Goal: Task Accomplishment & Management: Manage account settings

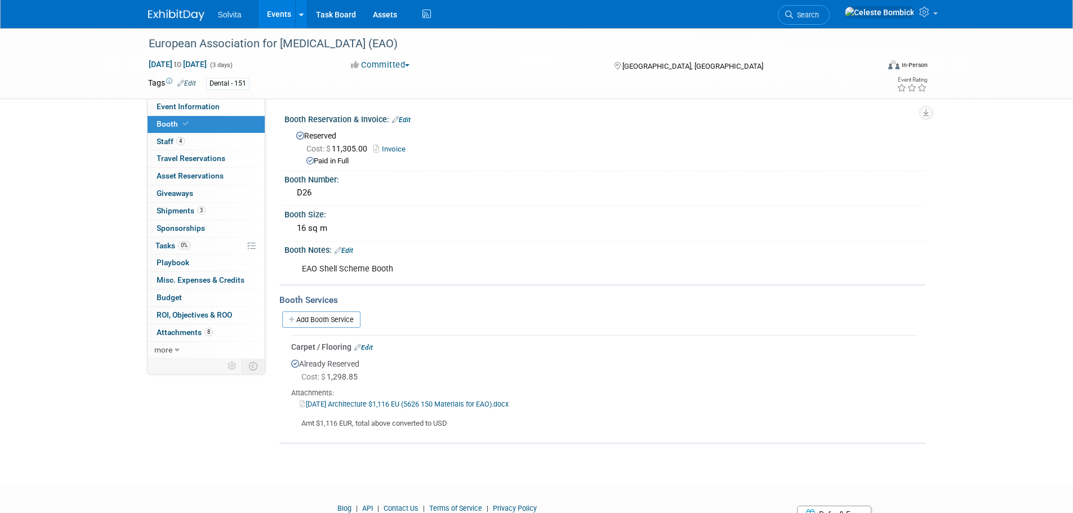
click at [161, 10] on img at bounding box center [176, 15] width 56 height 11
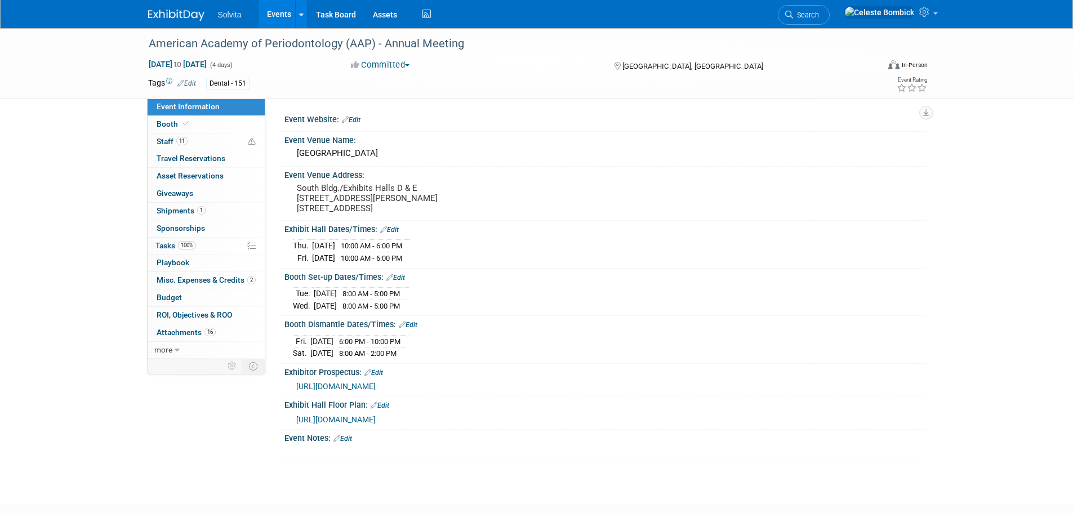
click at [171, 18] on img at bounding box center [176, 15] width 56 height 11
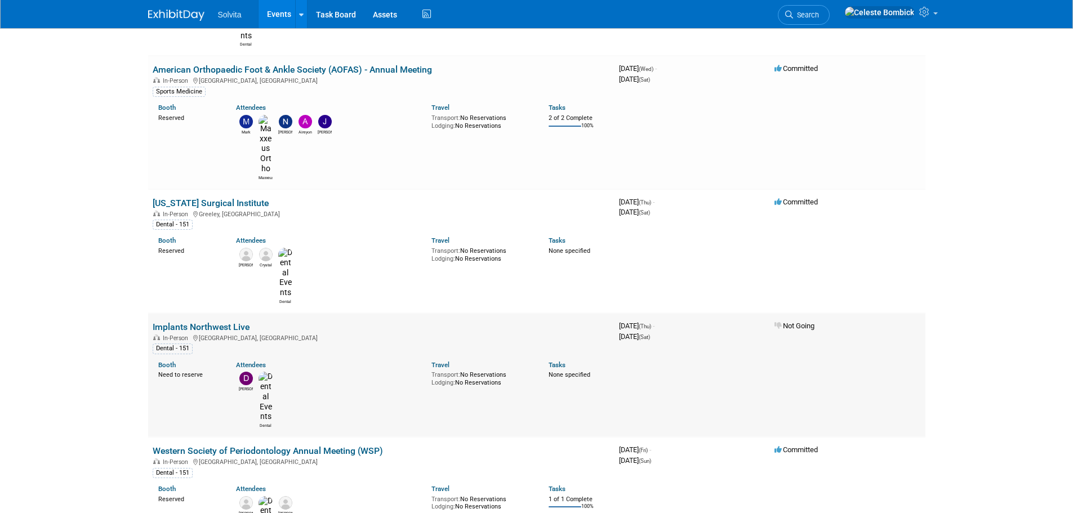
scroll to position [338, 0]
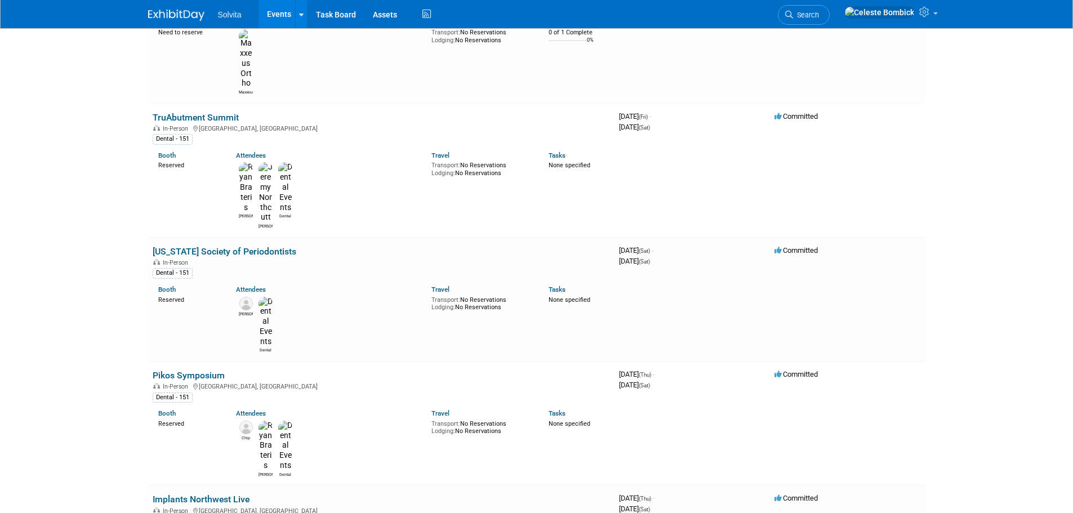
scroll to position [1183, 0]
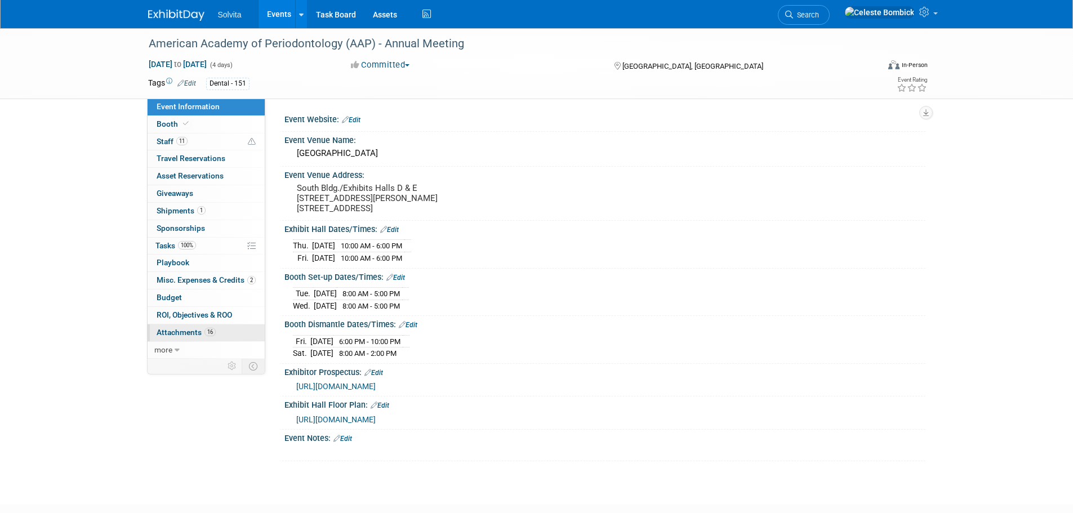
click at [198, 336] on span "Attachments 16" at bounding box center [186, 332] width 59 height 9
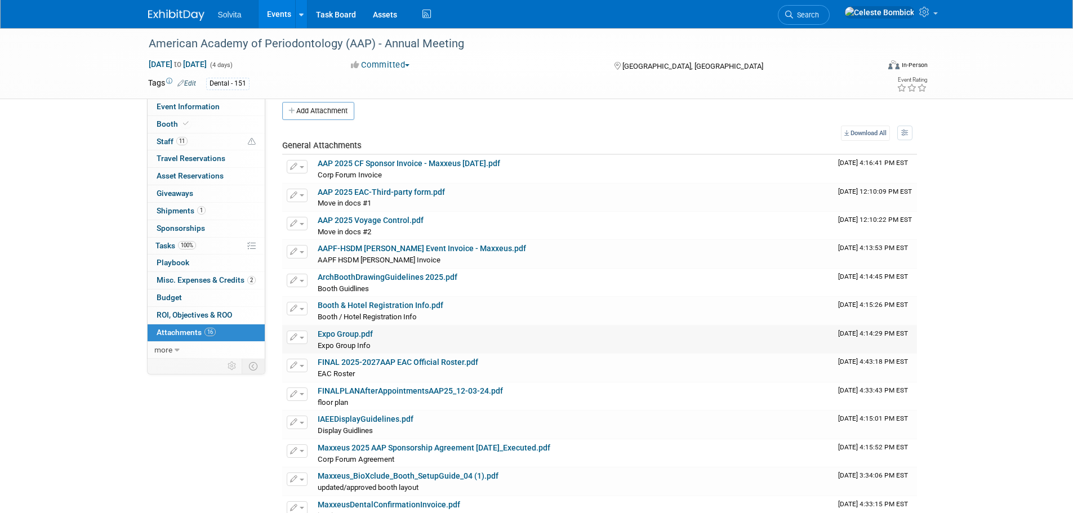
scroll to position [56, 0]
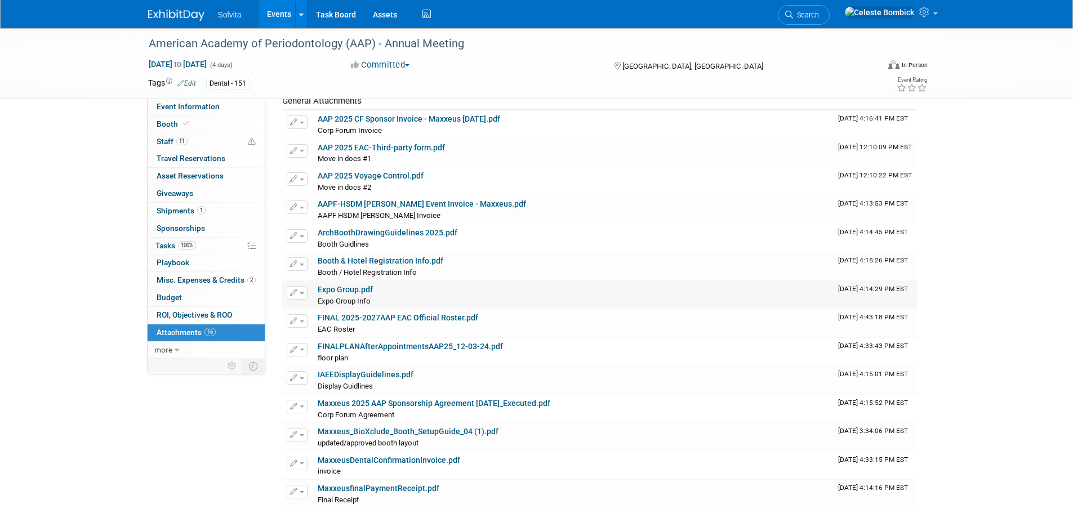
click at [327, 292] on link "Expo Group.pdf" at bounding box center [345, 289] width 55 height 9
click at [297, 293] on button "button" at bounding box center [297, 293] width 21 height 14
click at [329, 326] on link "Change Description" at bounding box center [336, 326] width 99 height 16
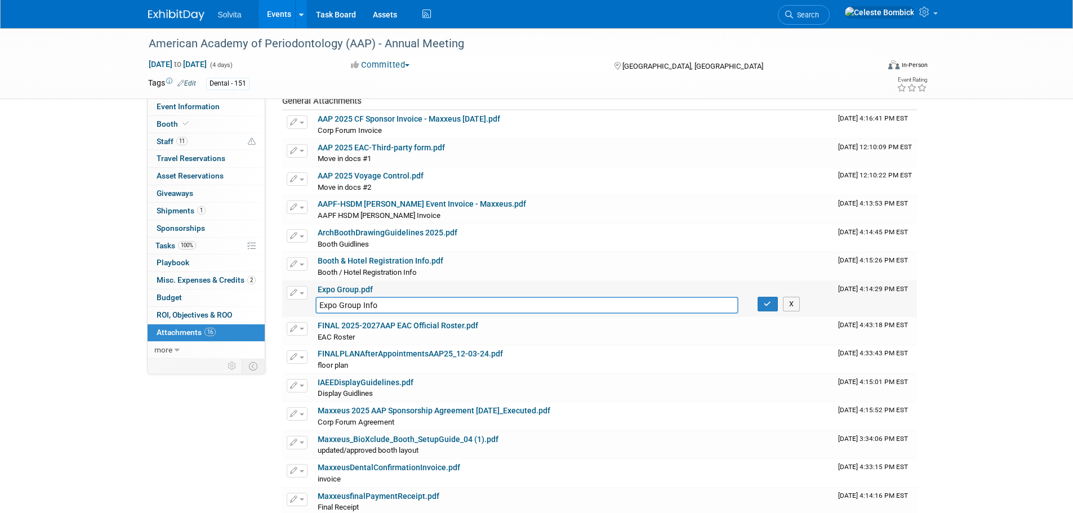
drag, startPoint x: 381, startPoint y: 306, endPoint x: 316, endPoint y: 311, distance: 66.1
click at [316, 311] on input "Expo Group Info" at bounding box center [528, 305] width 424 height 17
type input "Expo Group Login Info"
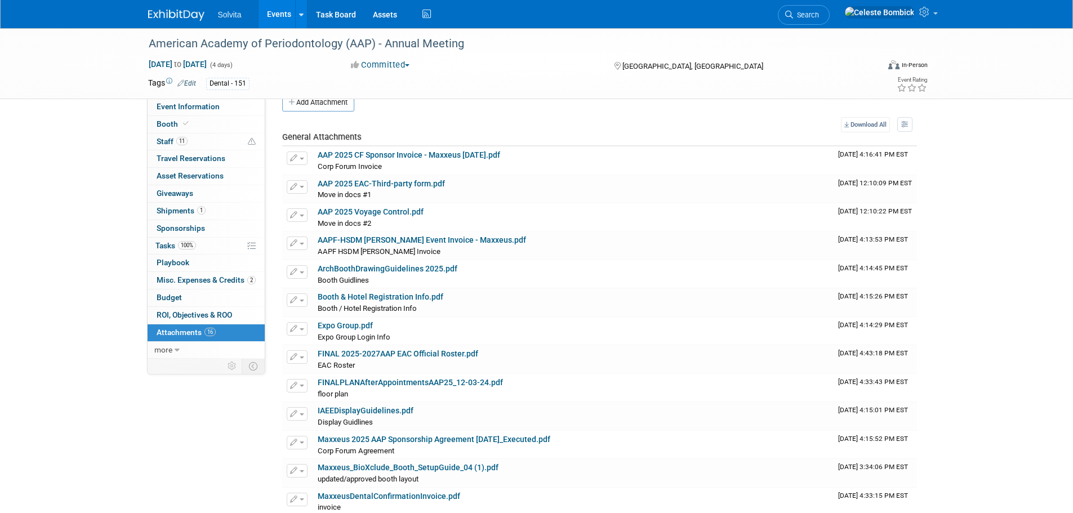
scroll to position [0, 0]
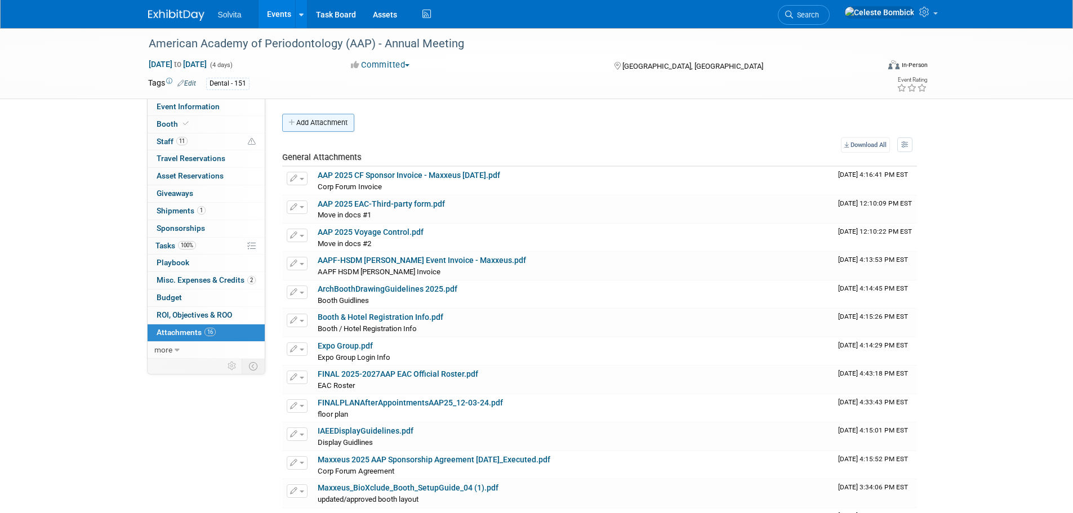
click at [312, 123] on button "Add Attachment" at bounding box center [318, 123] width 72 height 18
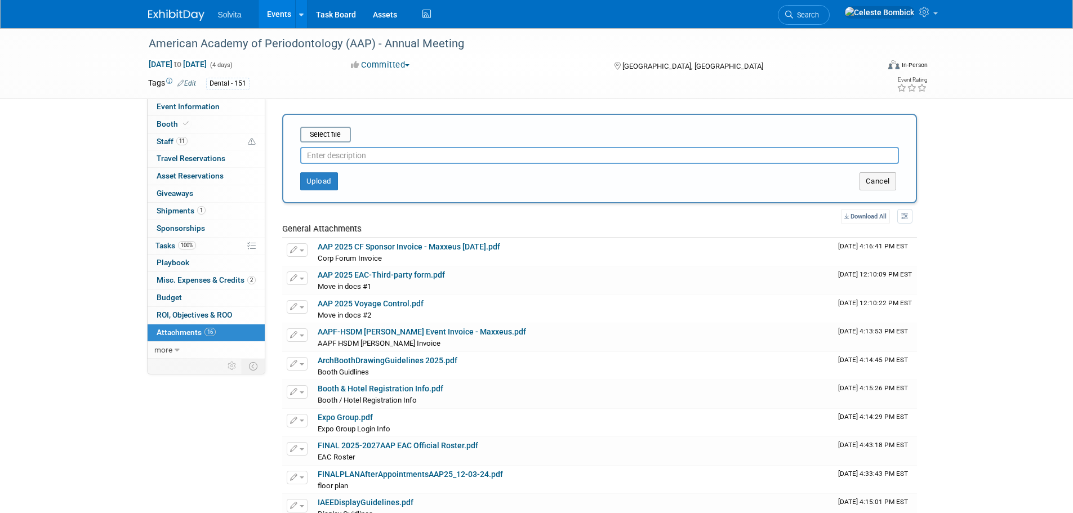
click at [360, 153] on input "text" at bounding box center [599, 155] width 599 height 17
type input "ExpoGroup Order"
click at [321, 182] on button "Upload" at bounding box center [319, 181] width 38 height 18
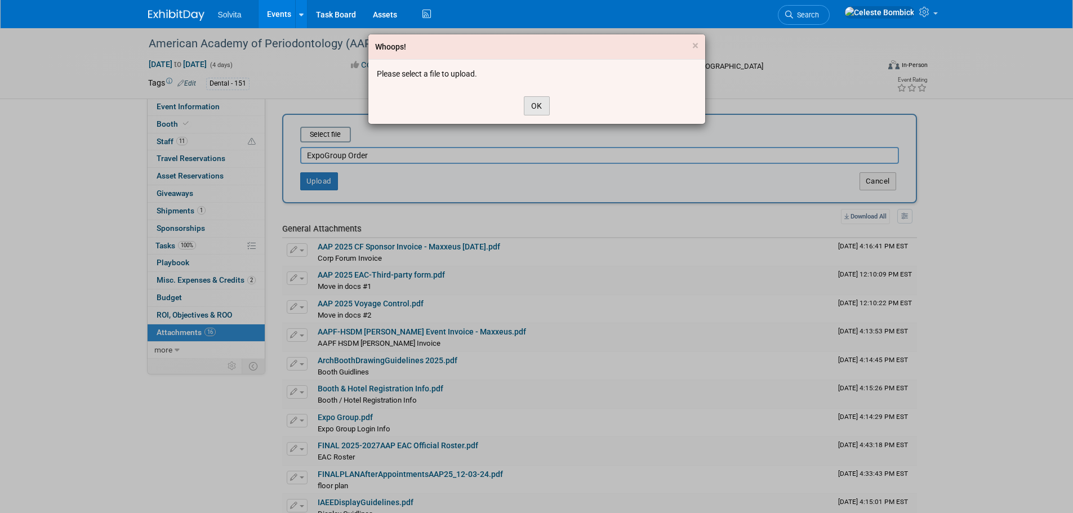
click at [536, 101] on button "OK" at bounding box center [537, 105] width 26 height 19
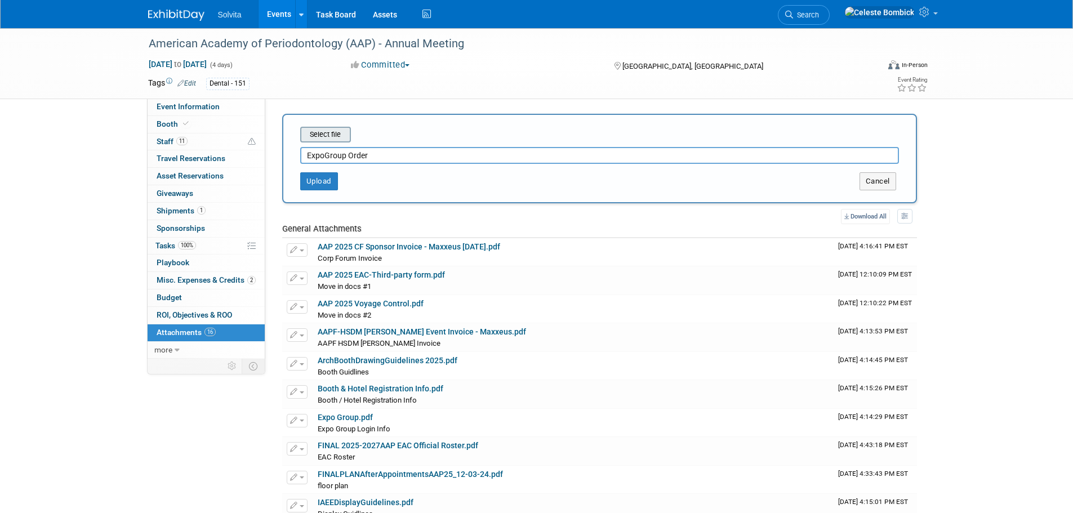
click at [341, 141] on input "file" at bounding box center [283, 135] width 134 height 14
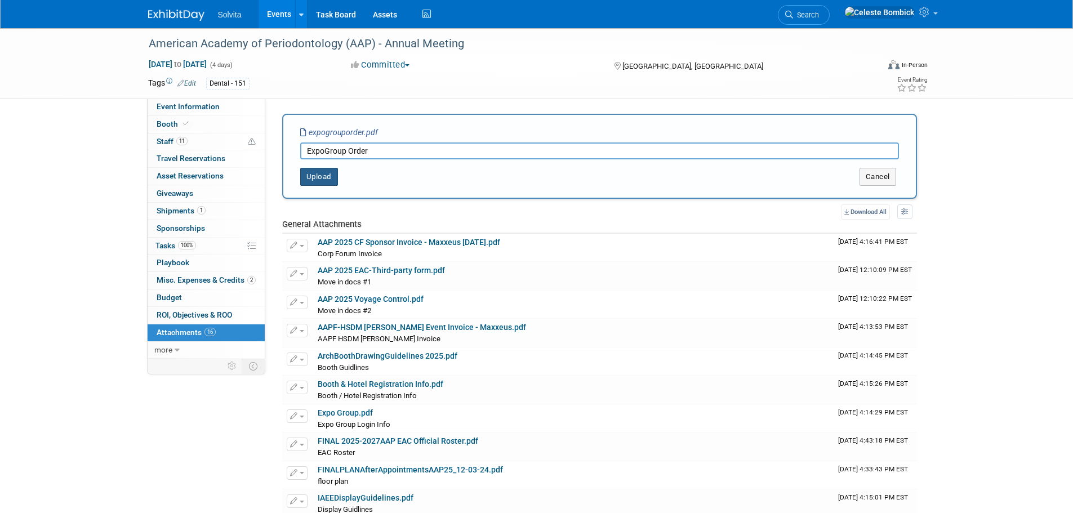
click at [310, 176] on button "Upload" at bounding box center [319, 177] width 38 height 18
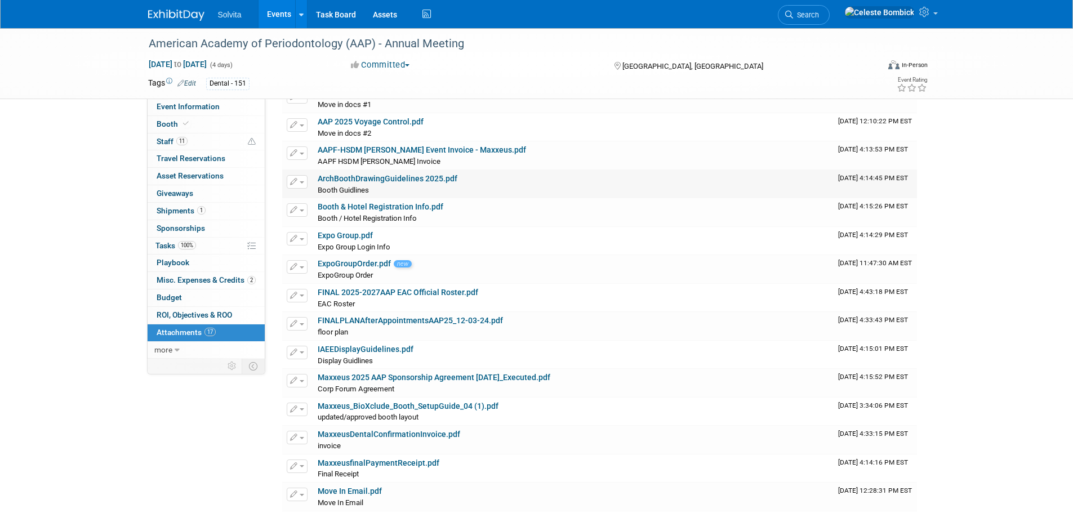
scroll to position [113, 0]
